Goal: Find specific page/section

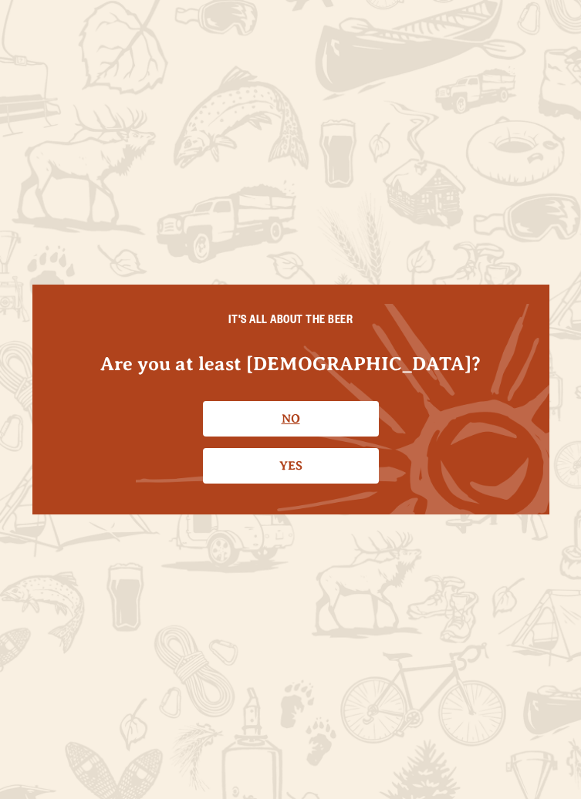
click at [343, 422] on link "No" at bounding box center [291, 418] width 176 height 35
click at [353, 469] on link "Yes" at bounding box center [291, 465] width 176 height 35
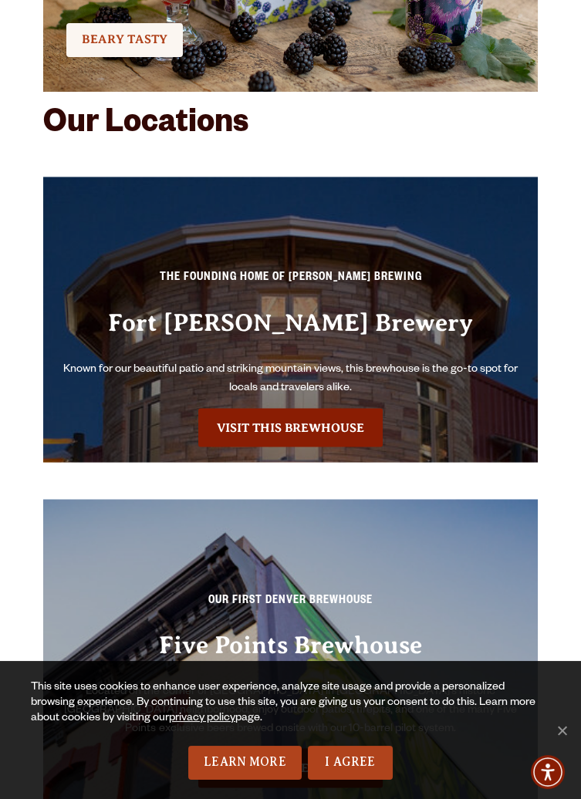
scroll to position [4655, 0]
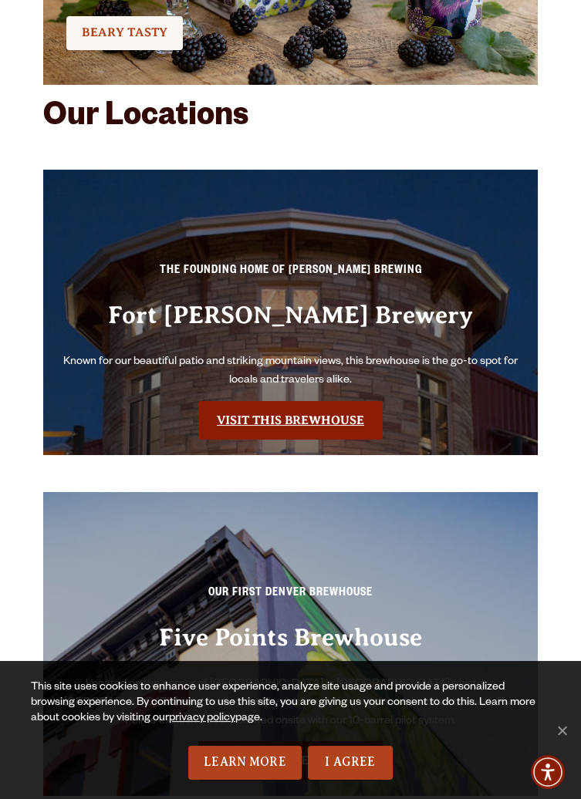
click at [235, 420] on link "Visit this Brewhouse" at bounding box center [290, 420] width 184 height 39
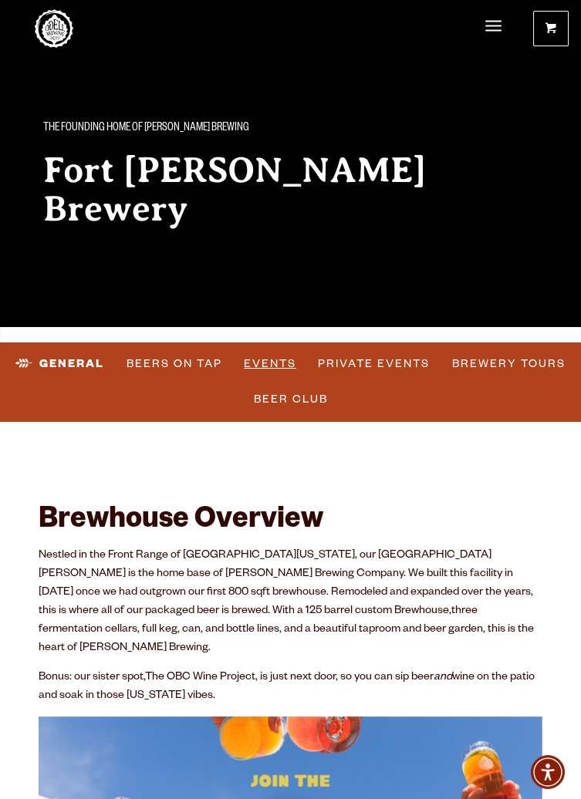
click at [271, 371] on link "Events" at bounding box center [270, 364] width 65 height 35
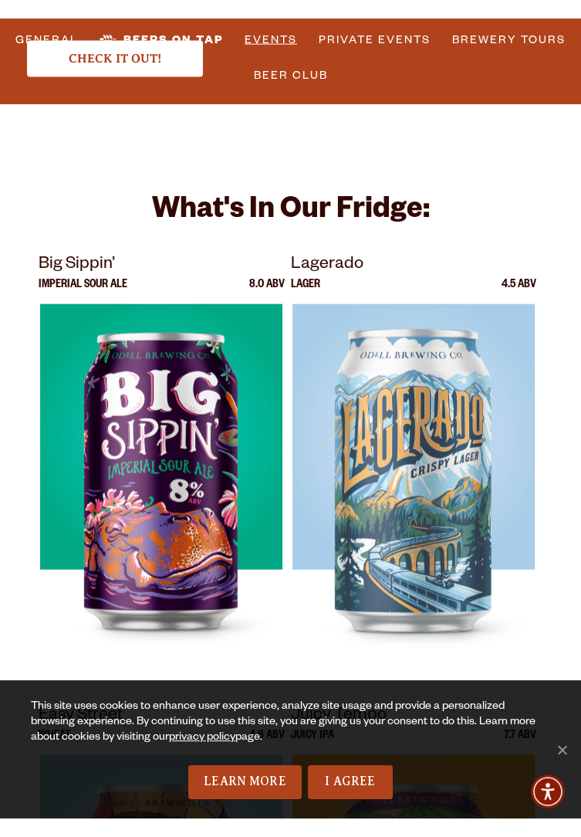
scroll to position [5888, 0]
